Goal: Transaction & Acquisition: Obtain resource

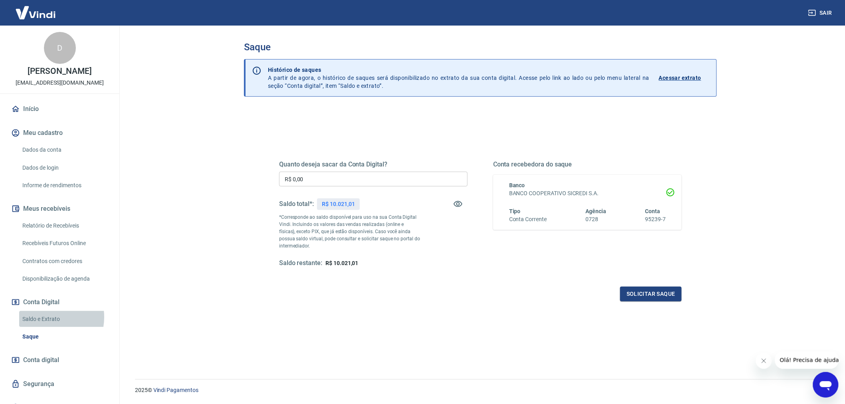
click at [46, 325] on link "Saldo e Extrato" at bounding box center [64, 319] width 91 height 16
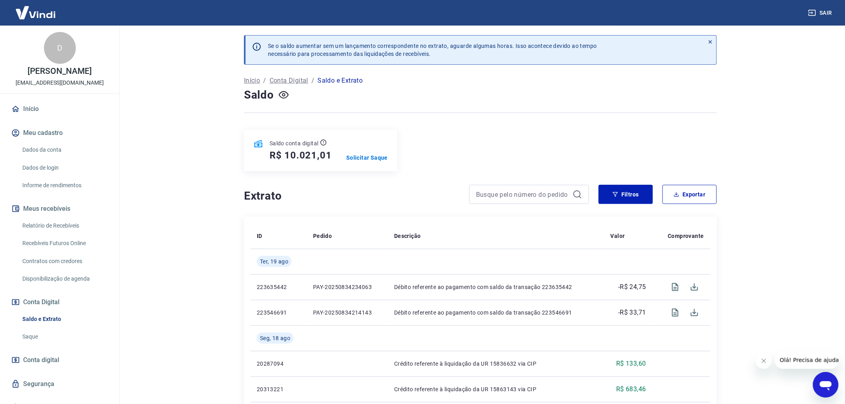
click at [67, 229] on link "Relatório de Recebíveis" at bounding box center [64, 226] width 91 height 16
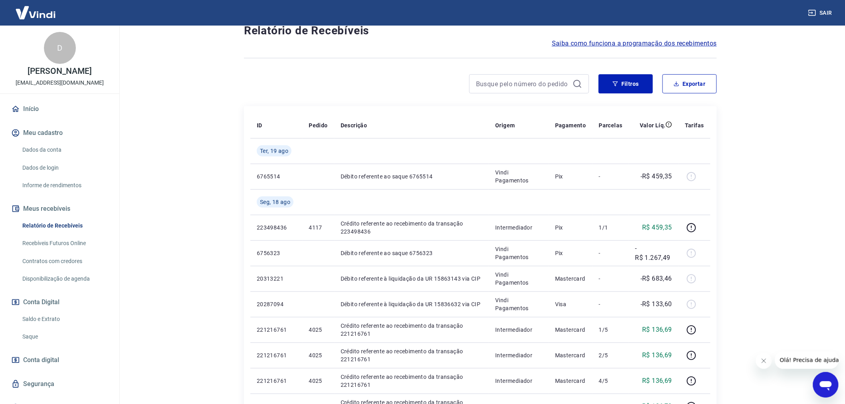
scroll to position [44, 0]
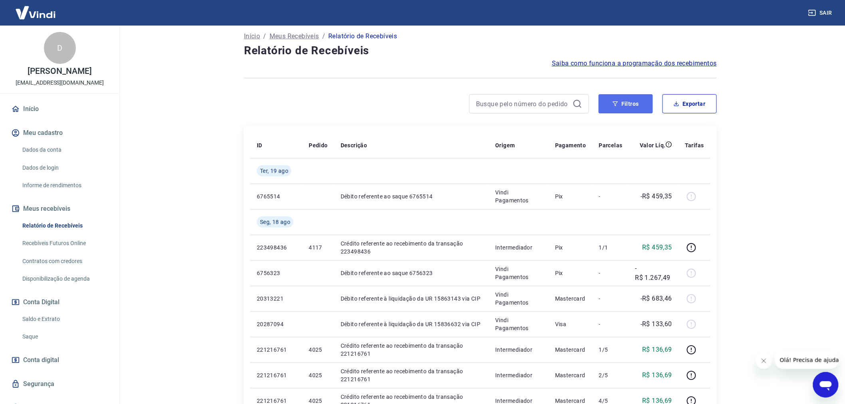
click at [635, 104] on button "Filtros" at bounding box center [625, 103] width 54 height 19
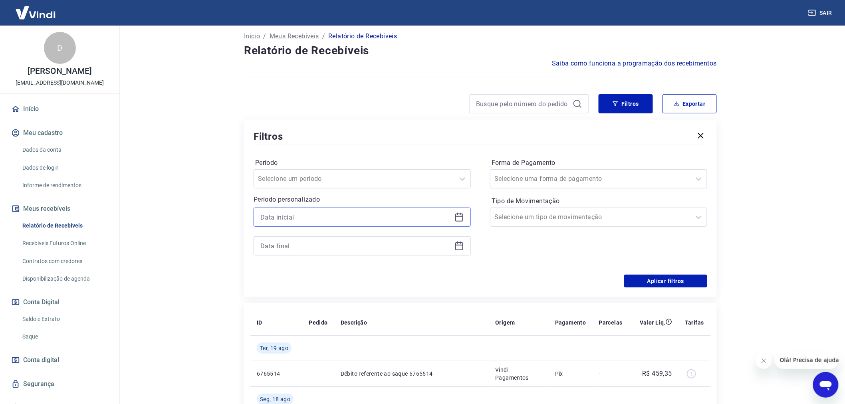
click at [339, 217] on input at bounding box center [355, 217] width 191 height 12
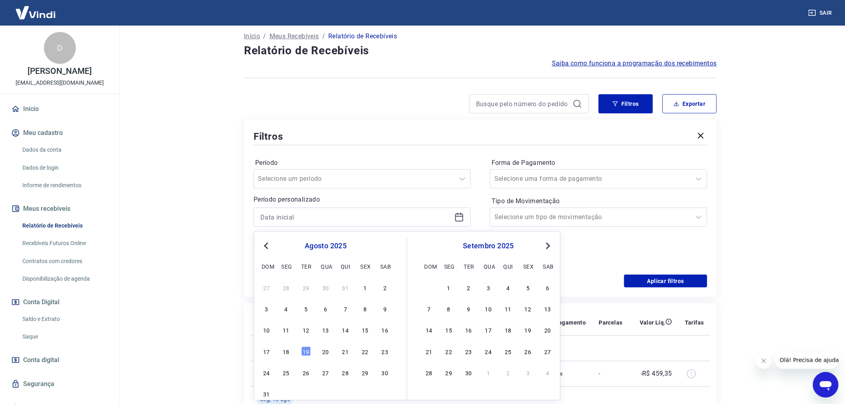
click at [262, 244] on button "Previous Month" at bounding box center [266, 246] width 10 height 10
click at [285, 352] on div "21" at bounding box center [286, 351] width 10 height 10
type input "21/07/2025"
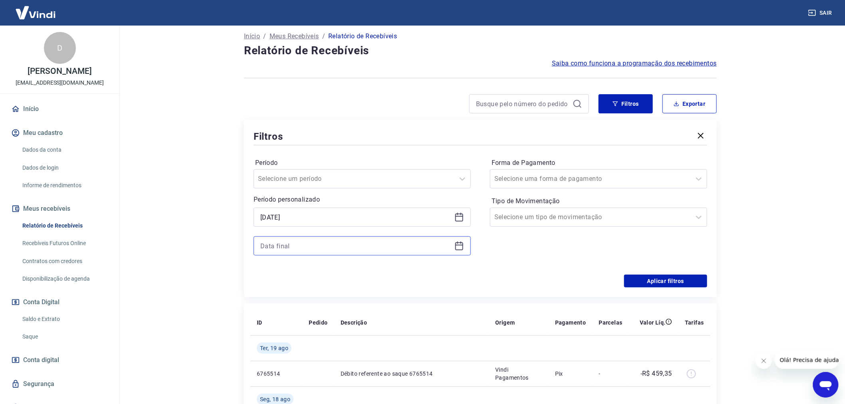
click at [338, 243] on input at bounding box center [355, 246] width 191 height 12
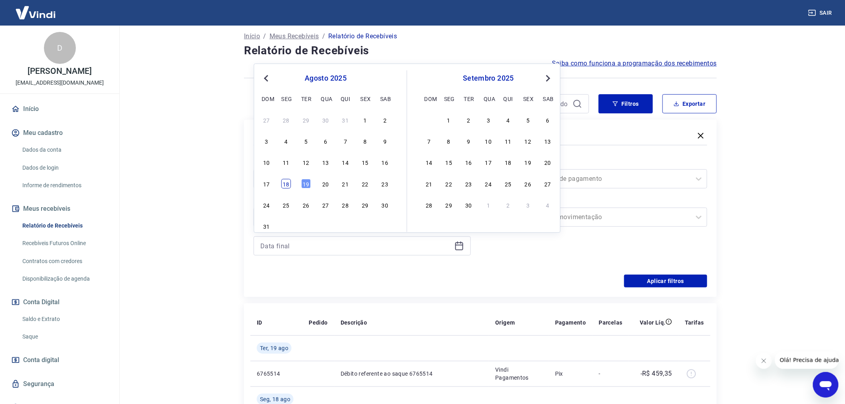
click at [288, 184] on div "18" at bounding box center [286, 184] width 10 height 10
type input "18/08/2025"
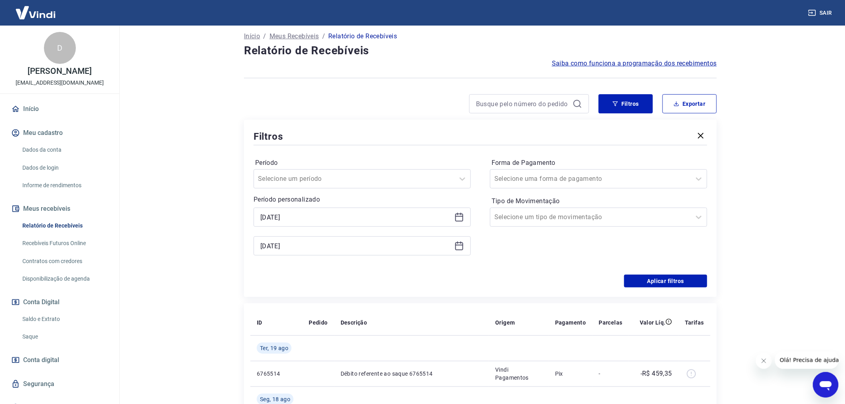
scroll to position [89, 0]
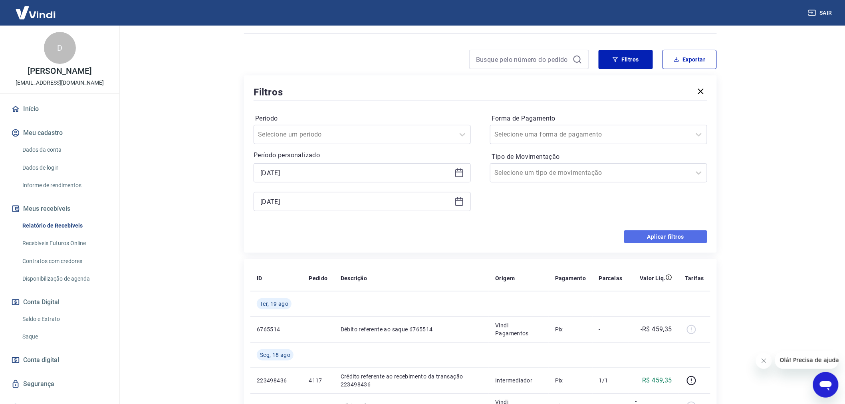
click at [654, 239] on button "Aplicar filtros" at bounding box center [665, 236] width 83 height 13
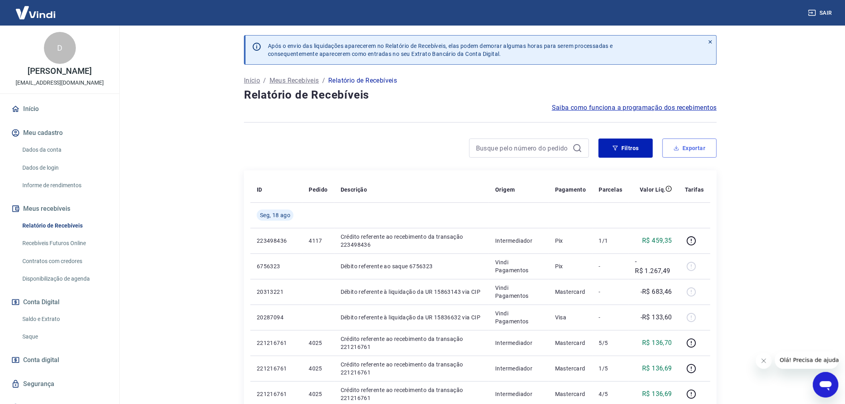
click at [708, 150] on button "Exportar" at bounding box center [689, 147] width 54 height 19
type input "21/07/2025"
type input "18/08/2025"
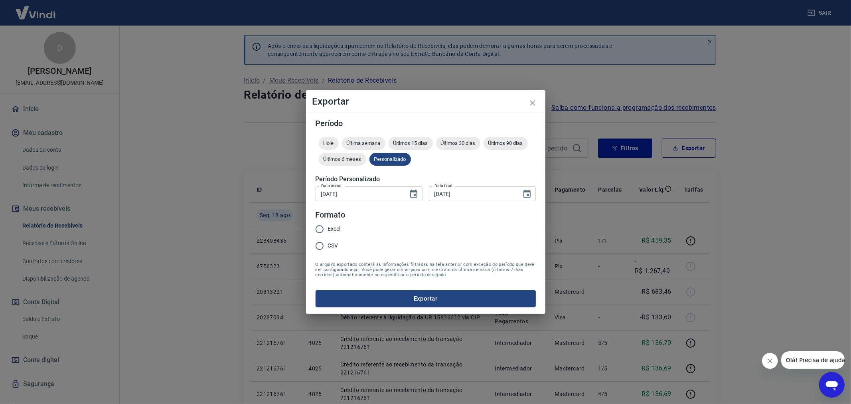
click at [326, 229] on input "Excel" at bounding box center [319, 229] width 17 height 17
radio input "true"
click at [411, 298] on button "Exportar" at bounding box center [426, 298] width 220 height 17
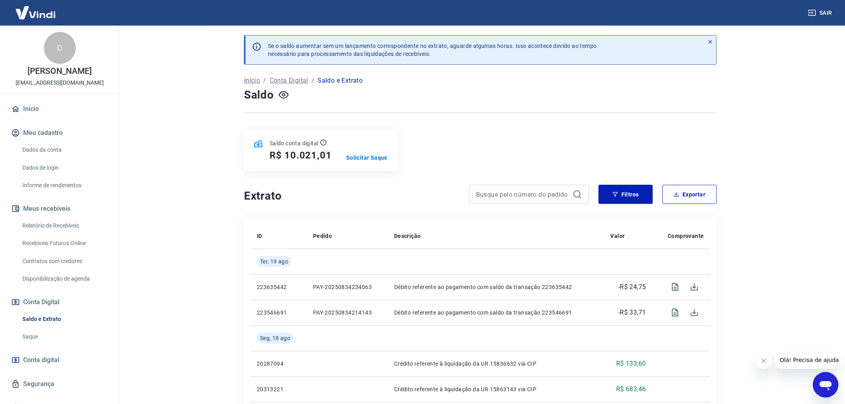
click at [195, 205] on main "Se o saldo aumentar sem um lançamento correspondente no extrato, aguarde alguma…" at bounding box center [480, 215] width 729 height 378
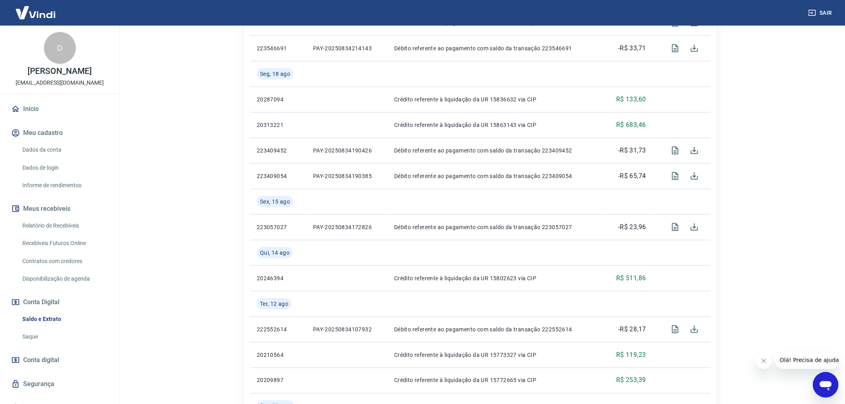
scroll to position [266, 0]
